Goal: Transaction & Acquisition: Purchase product/service

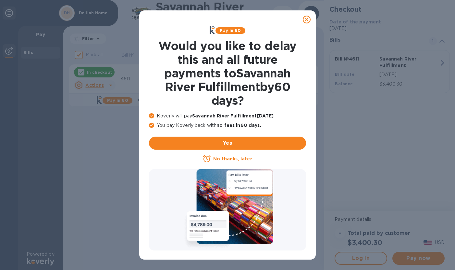
click at [309, 18] on icon at bounding box center [307, 20] width 8 height 8
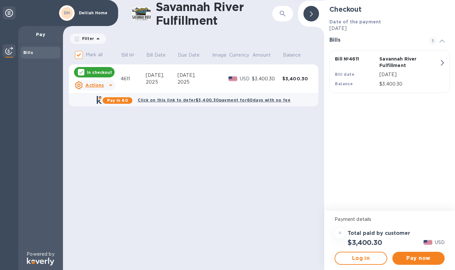
click at [183, 79] on div "2025" at bounding box center [195, 82] width 34 height 7
click at [409, 255] on span "Pay now" at bounding box center [419, 258] width 42 height 8
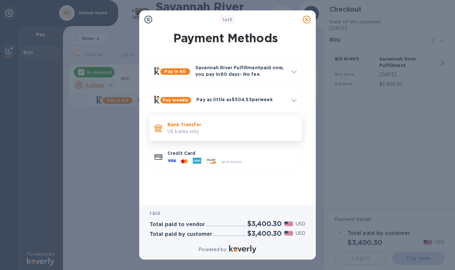
click at [227, 127] on p "Bank Transfer" at bounding box center [232, 124] width 129 height 6
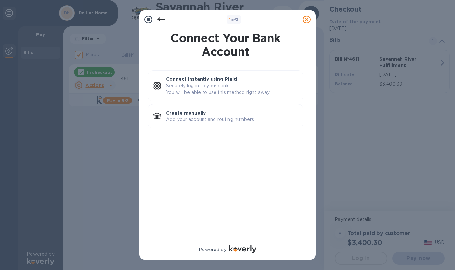
click at [162, 19] on icon at bounding box center [162, 20] width 8 height 8
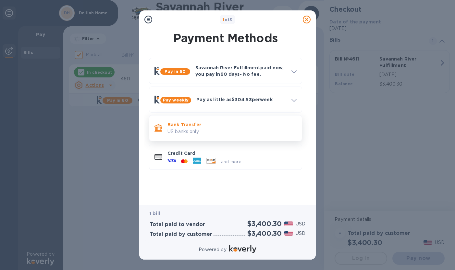
click at [205, 129] on p "US banks only." at bounding box center [232, 131] width 129 height 7
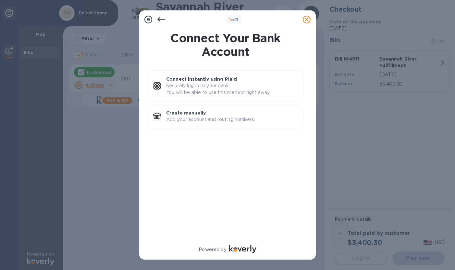
click at [160, 20] on icon at bounding box center [162, 20] width 8 height 8
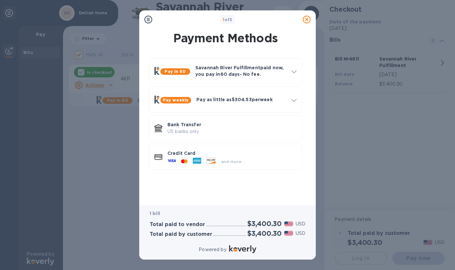
click at [86, 141] on div "1 of 3 Payment Methods Pay in 60 Savannah River Fulfillment paid now, you pay […" at bounding box center [227, 135] width 455 height 270
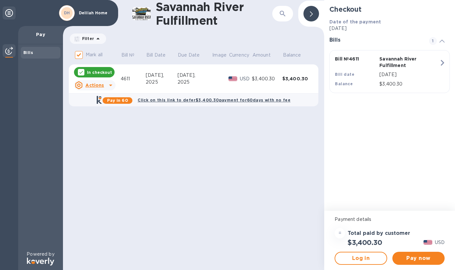
click at [12, 13] on icon at bounding box center [9, 13] width 8 height 8
